Goal: Task Accomplishment & Management: Manage account settings

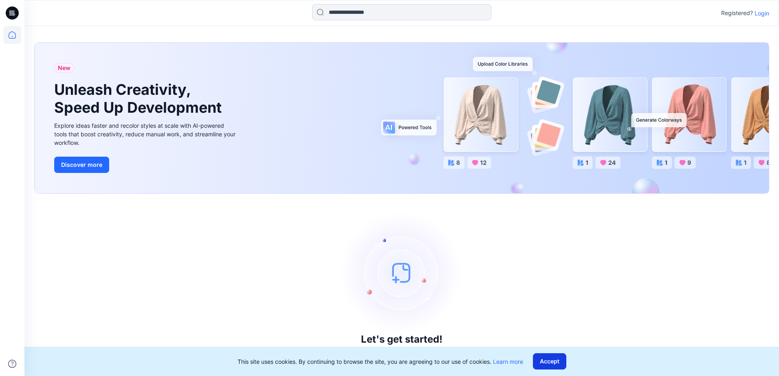
click at [549, 360] on button "Accept" at bounding box center [549, 361] width 33 height 16
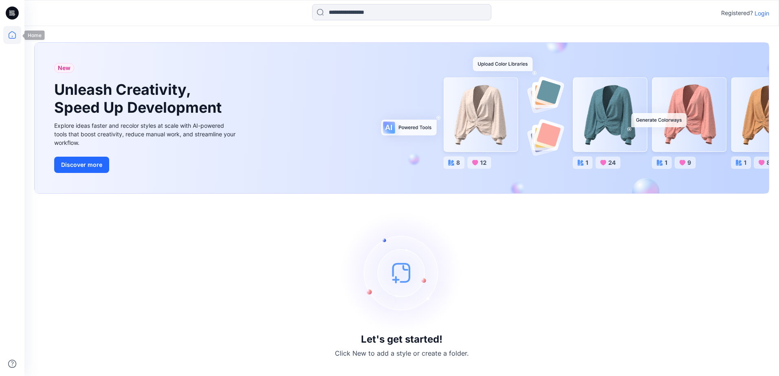
click at [19, 40] on icon at bounding box center [12, 35] width 18 height 18
click at [760, 14] on p "Login" at bounding box center [761, 13] width 15 height 9
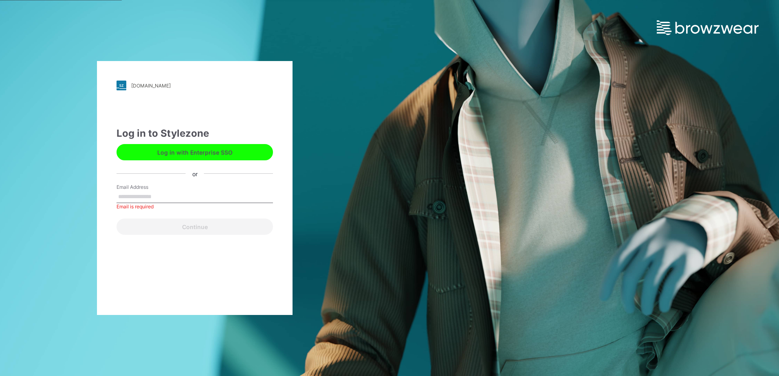
drag, startPoint x: 194, startPoint y: 189, endPoint x: 190, endPoint y: 193, distance: 4.9
click at [190, 193] on div "Email Address Email is required" at bounding box center [194, 196] width 156 height 24
click at [190, 193] on input "Email Address" at bounding box center [194, 197] width 156 height 12
type input "**********"
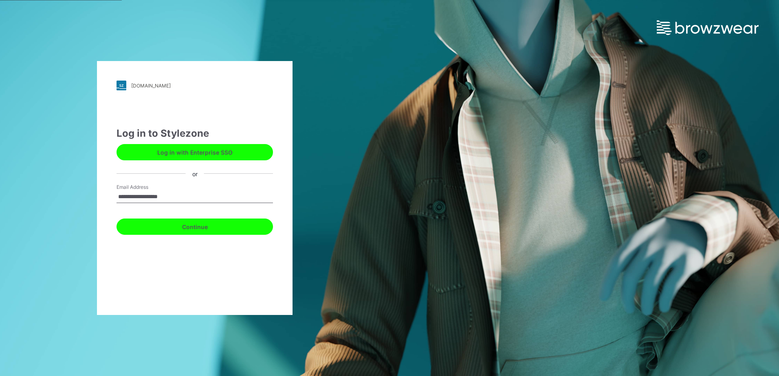
click at [185, 228] on button "Continue" at bounding box center [194, 227] width 156 height 16
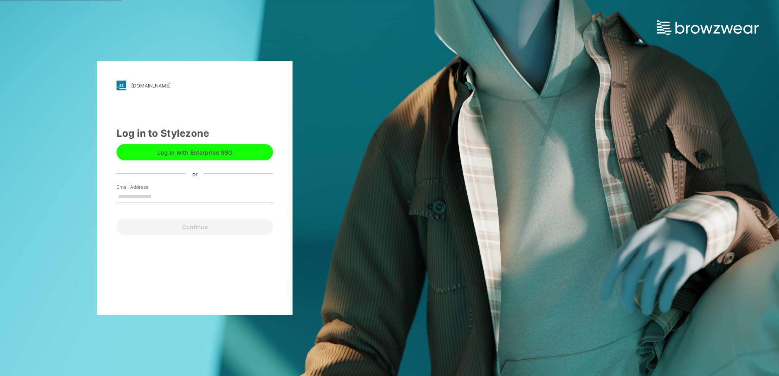
click at [230, 154] on button "Log in with Enterprise SSO" at bounding box center [194, 152] width 156 height 16
click at [211, 149] on button "Log in with Enterprise SSO" at bounding box center [194, 152] width 156 height 16
